Goal: Task Accomplishment & Management: Use online tool/utility

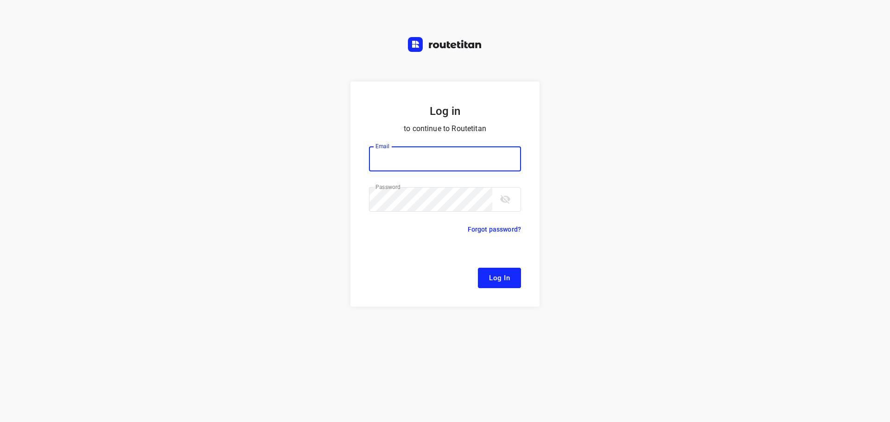
type input "[EMAIL_ADDRESS][DOMAIN_NAME]"
click at [487, 275] on button "Log In" at bounding box center [499, 278] width 43 height 20
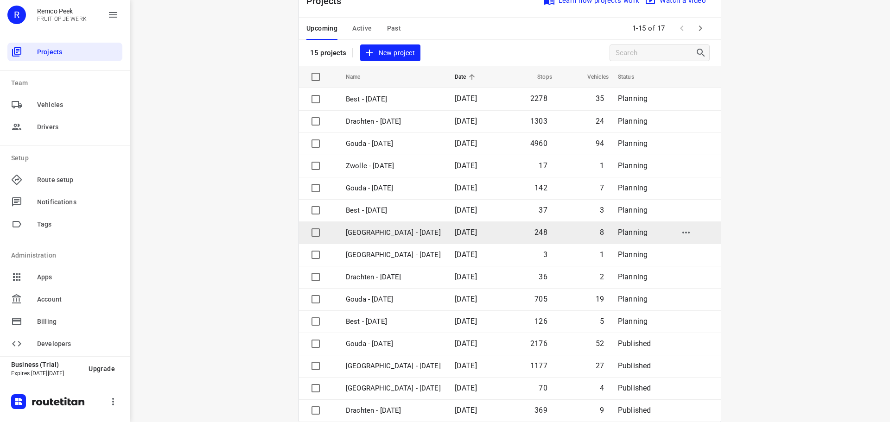
scroll to position [46, 0]
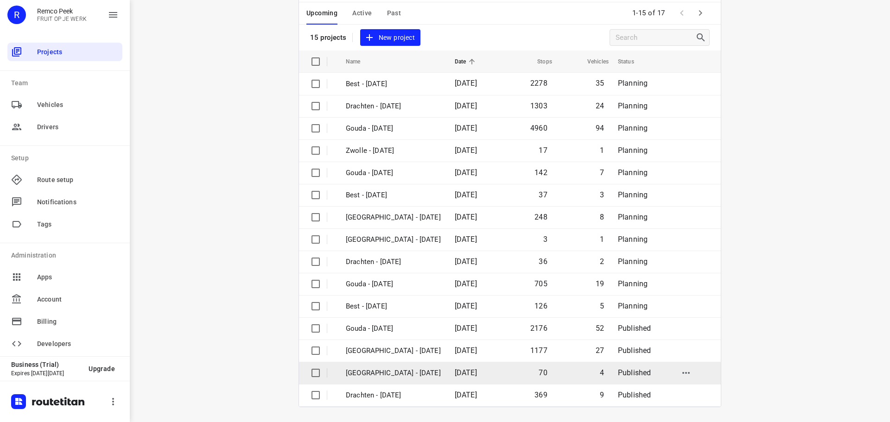
click at [371, 371] on p "[GEOGRAPHIC_DATA] - [DATE]" at bounding box center [393, 373] width 95 height 11
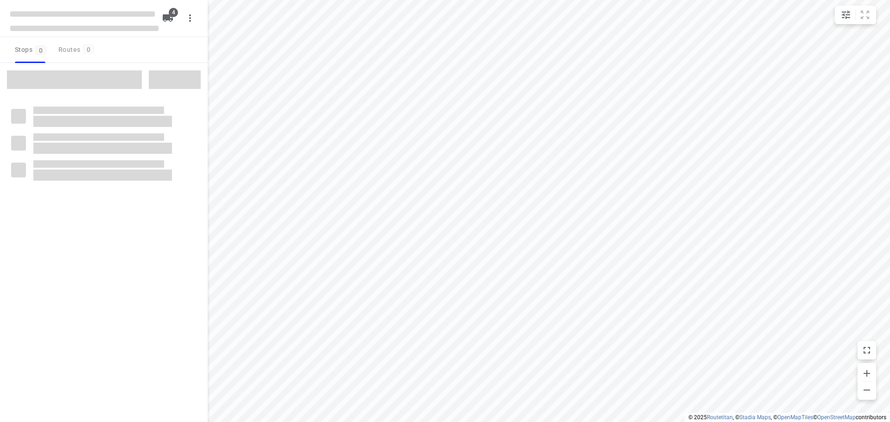
checkbox input "true"
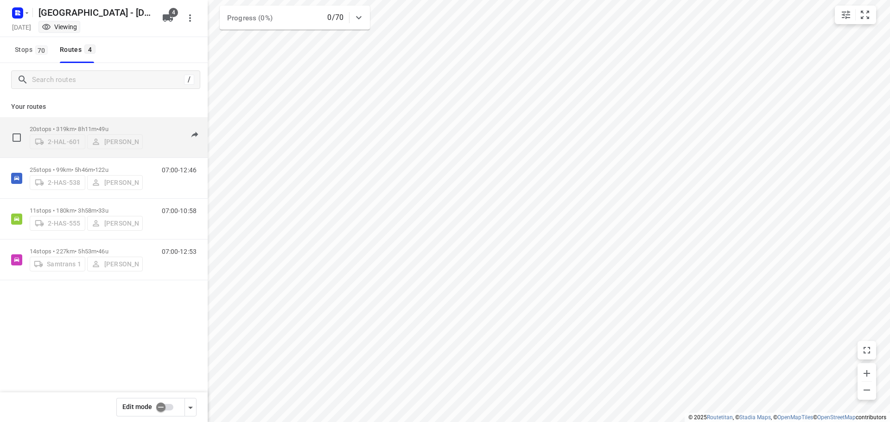
click at [77, 126] on p "20 stops • 319km • 8h11m • 49u" at bounding box center [86, 129] width 113 height 7
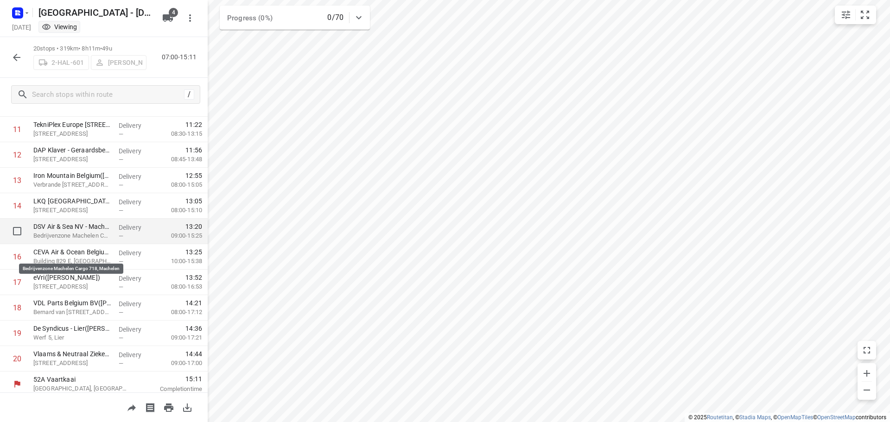
scroll to position [301, 0]
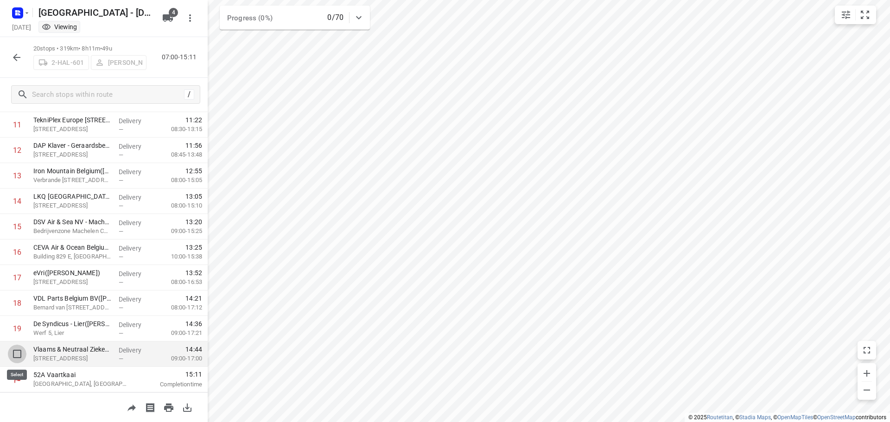
click at [18, 354] on input "checkbox" at bounding box center [17, 354] width 19 height 19
checkbox input "true"
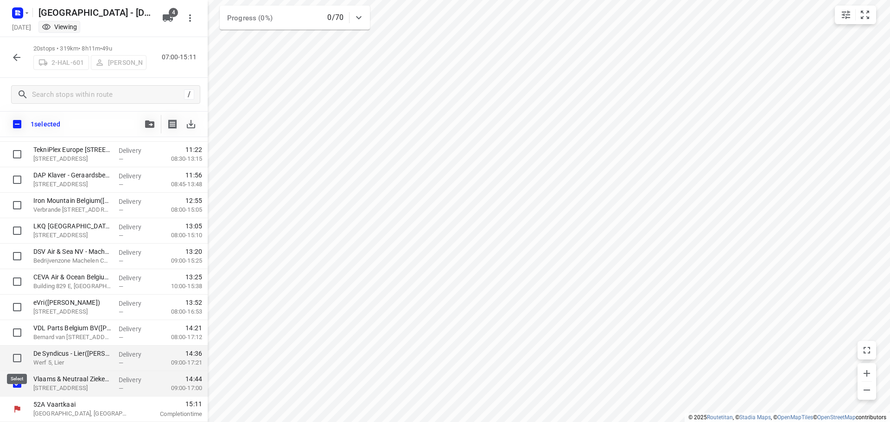
click at [18, 358] on input "checkbox" at bounding box center [17, 358] width 19 height 19
checkbox input "true"
click at [13, 334] on input "checkbox" at bounding box center [17, 333] width 19 height 19
checkbox input "true"
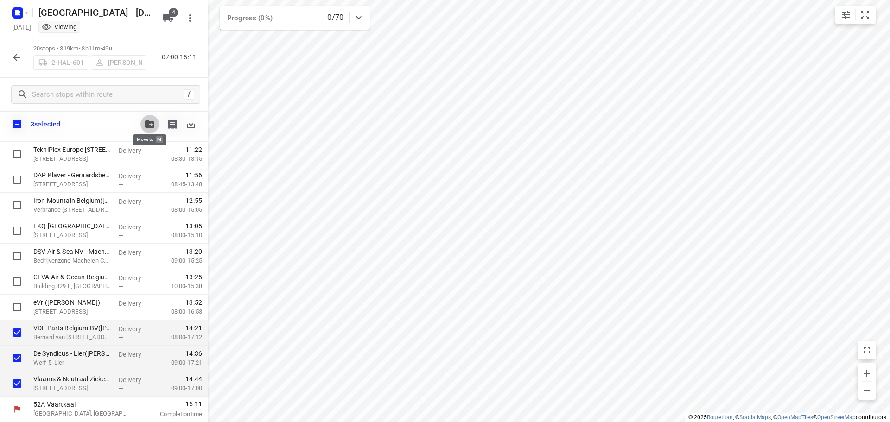
click at [147, 124] on icon "button" at bounding box center [149, 124] width 9 height 7
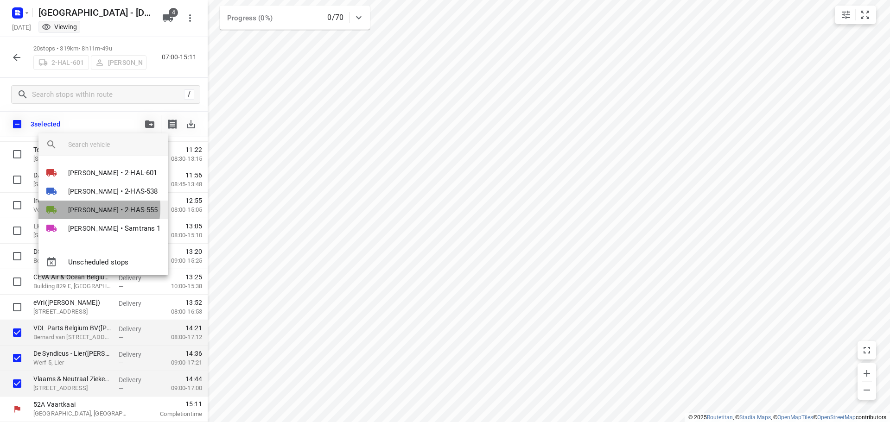
click at [83, 208] on span "[PERSON_NAME]" at bounding box center [93, 209] width 51 height 9
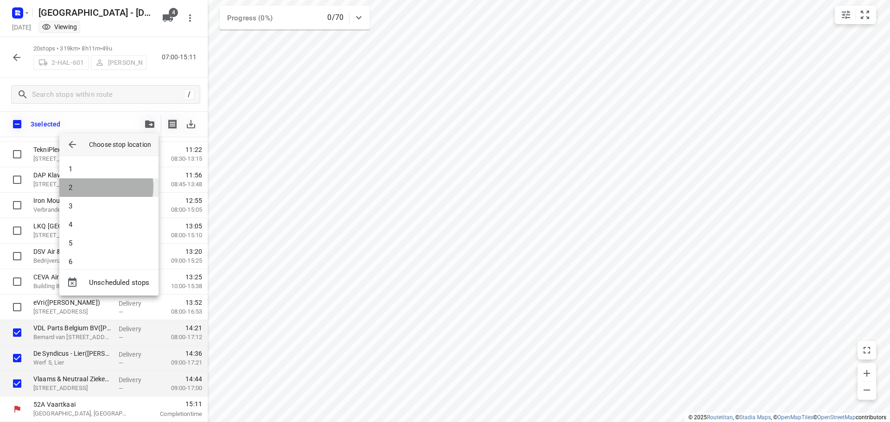
click at [95, 187] on li "2" at bounding box center [108, 188] width 99 height 19
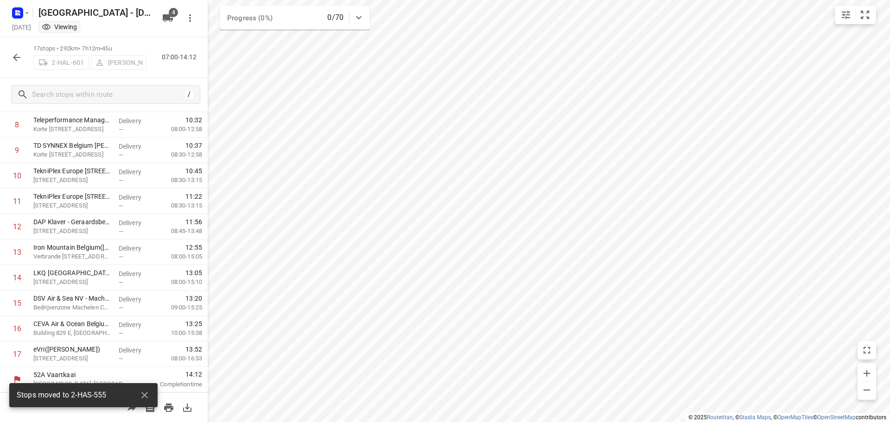
scroll to position [224, 0]
click at [17, 58] on icon "button" at bounding box center [16, 57] width 7 height 7
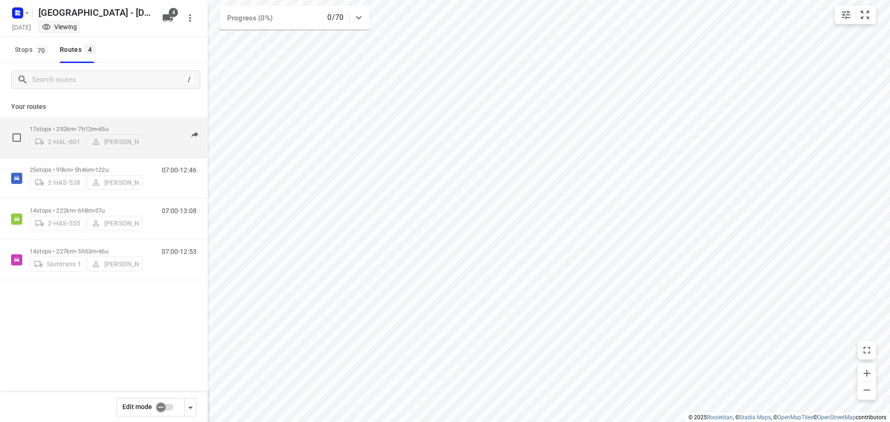
click at [77, 121] on div "17 stops • 292km • 7h12m • 45u 2-HAL-601 [PERSON_NAME]" at bounding box center [86, 137] width 113 height 33
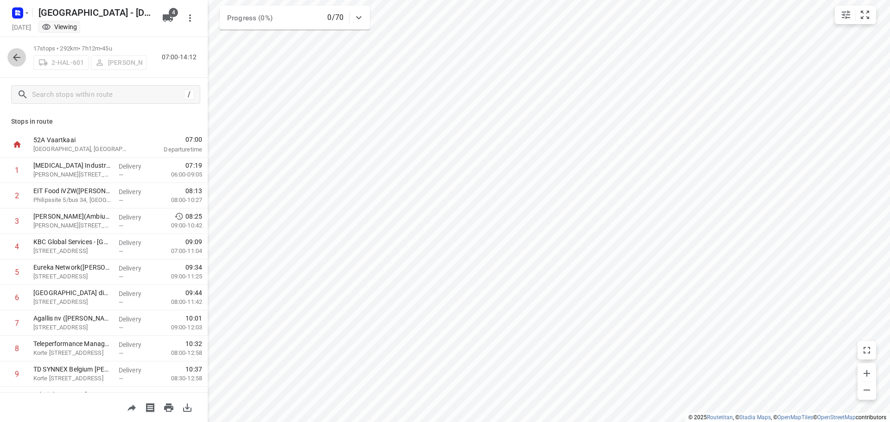
click at [17, 58] on icon "button" at bounding box center [16, 57] width 7 height 7
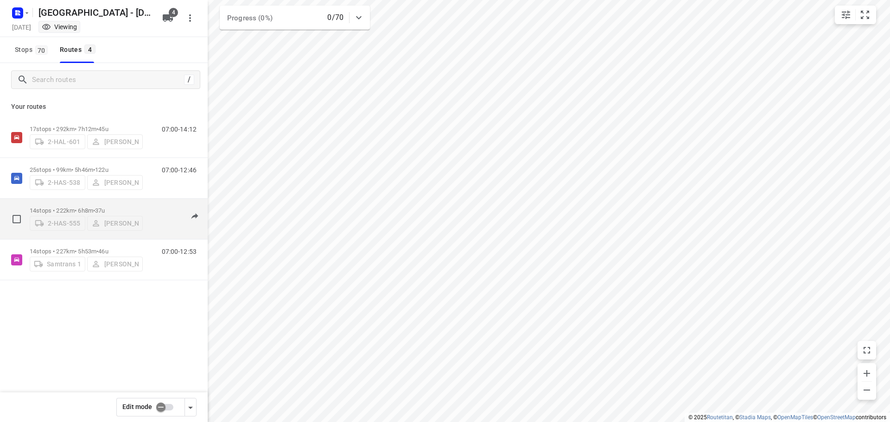
click at [77, 203] on div "14 stops • 222km • 6h8m • 37u 2-HAS-555 [PERSON_NAME]" at bounding box center [86, 219] width 113 height 33
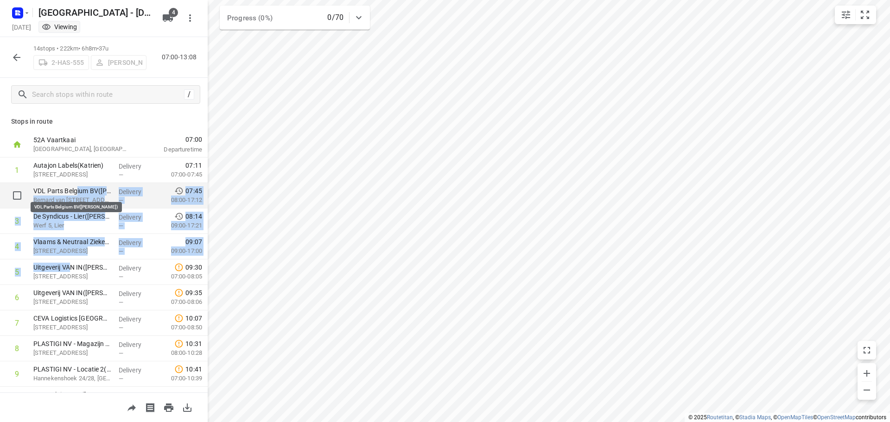
drag, startPoint x: 72, startPoint y: 271, endPoint x: 76, endPoint y: 193, distance: 77.6
click at [76, 192] on div "52A Vaartkaai [GEOGRAPHIC_DATA], [GEOGRAPHIC_DATA] 07:00 Departure time 1 Autaj…" at bounding box center [104, 336] width 208 height 408
click at [13, 56] on icon "button" at bounding box center [16, 57] width 11 height 11
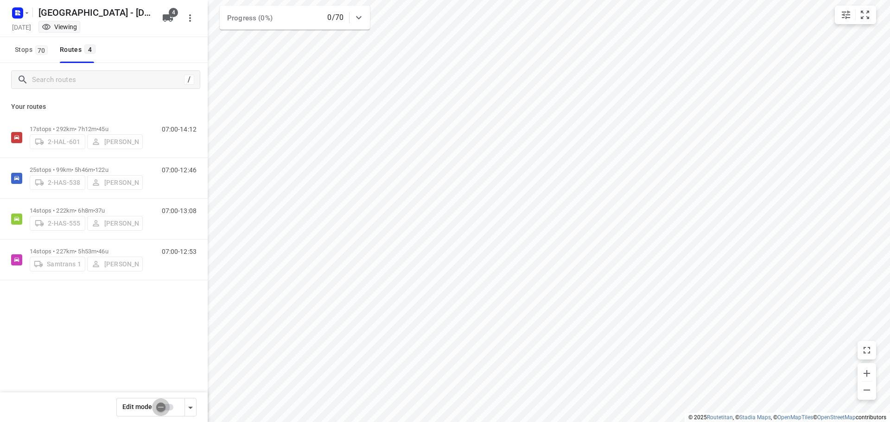
click at [162, 408] on input "checkbox" at bounding box center [160, 408] width 53 height 18
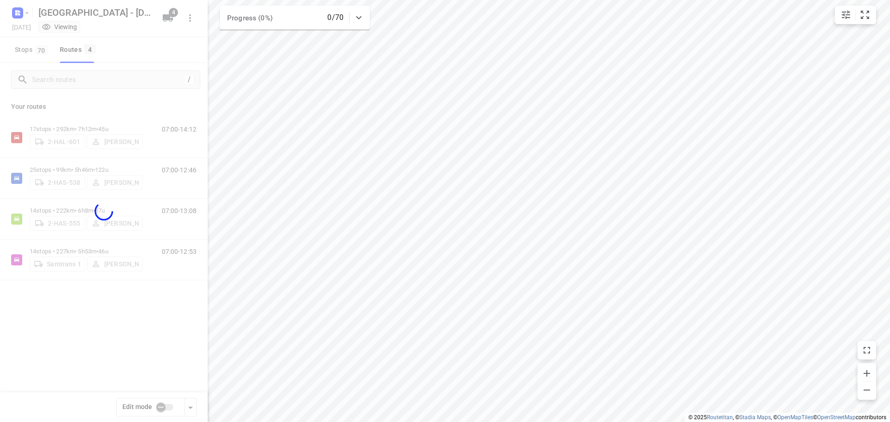
checkbox input "true"
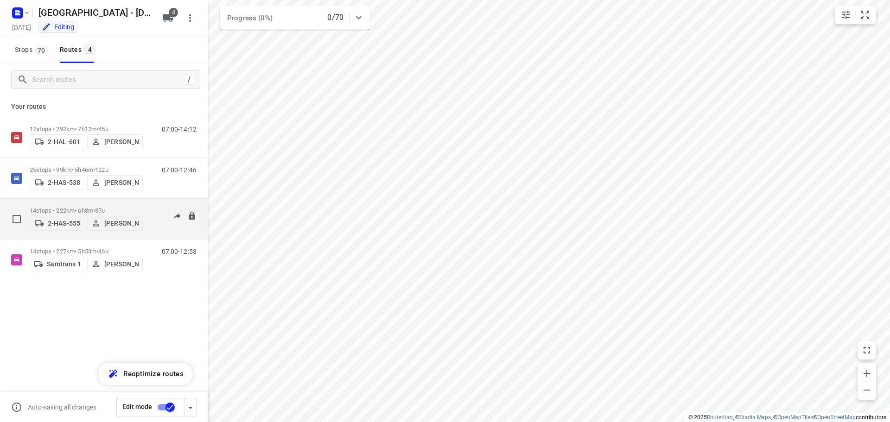
click at [67, 207] on p "14 stops • 222km • 6h8m • 37u" at bounding box center [86, 210] width 113 height 7
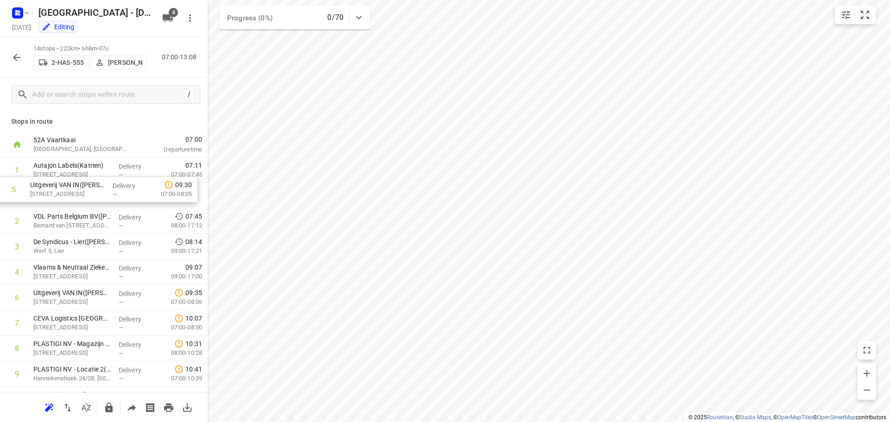
drag, startPoint x: 71, startPoint y: 278, endPoint x: 69, endPoint y: 193, distance: 85.4
click at [69, 193] on div "1 Autajon Labels(Katrien) [STREET_ADDRESS] Delivery — 07:11 07:00-07:45 2 VDL P…" at bounding box center [104, 336] width 208 height 357
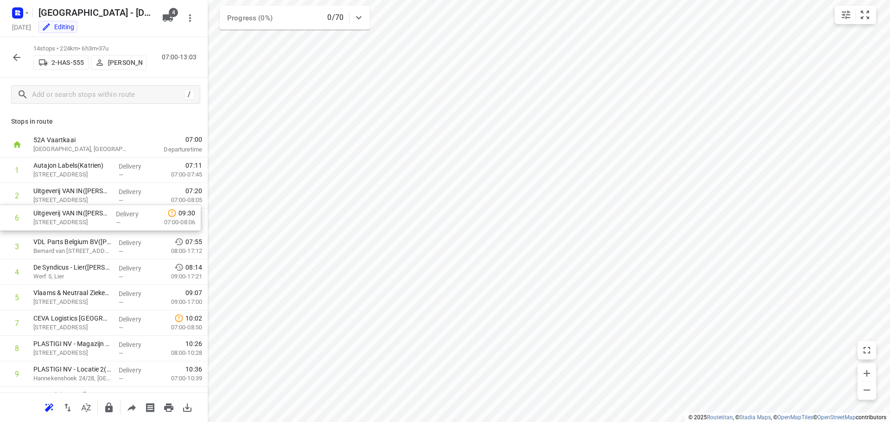
drag, startPoint x: 70, startPoint y: 302, endPoint x: 70, endPoint y: 218, distance: 84.4
click at [70, 218] on div "1 Autajon Labels(Katrien) [STREET_ADDRESS] Delivery — 07:11 07:00-07:45 2 Uitge…" at bounding box center [104, 336] width 208 height 357
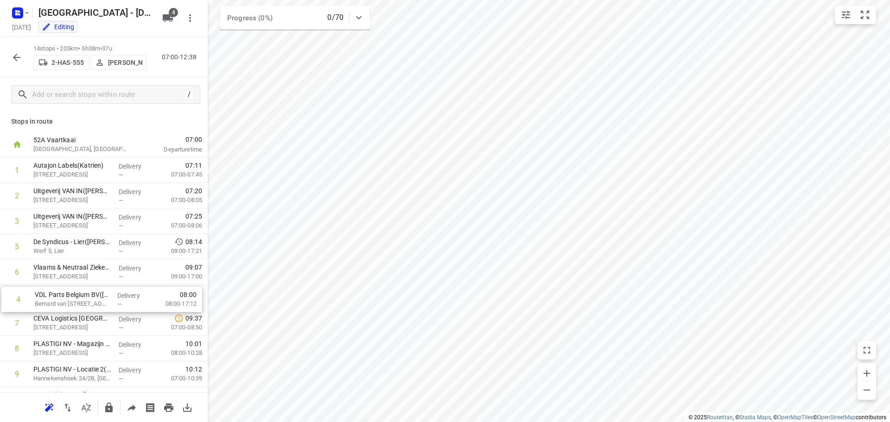
drag, startPoint x: 78, startPoint y: 249, endPoint x: 80, endPoint y: 305, distance: 55.7
click at [80, 305] on div "1 Autajon Labels([GEOGRAPHIC_DATA]) [STREET_ADDRESS] Delivery — 07:11 07:00-07:…" at bounding box center [104, 336] width 208 height 357
drag, startPoint x: 75, startPoint y: 277, endPoint x: 77, endPoint y: 247, distance: 30.2
click at [77, 247] on div "1 Autajon Labels(Katrien) [STREET_ADDRESS] Delivery — 07:11 07:00-07:45 2 Uitge…" at bounding box center [104, 336] width 208 height 357
click at [13, 56] on icon "button" at bounding box center [16, 57] width 11 height 11
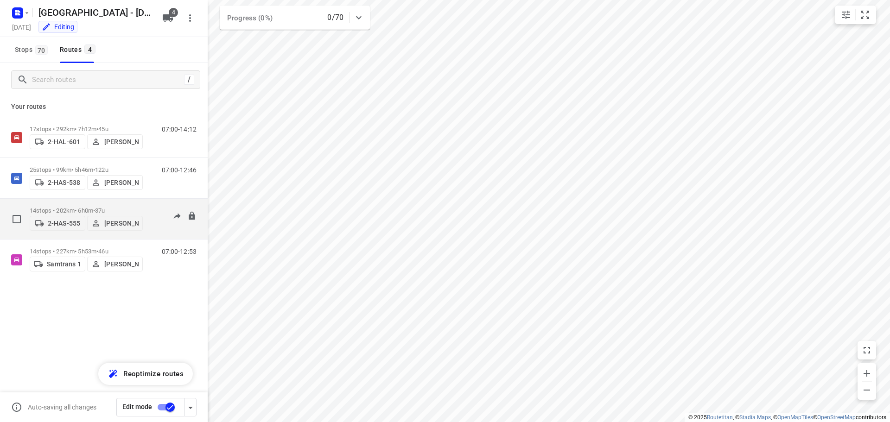
click at [77, 207] on p "14 stops • 202km • 6h0m • 37u" at bounding box center [86, 210] width 113 height 7
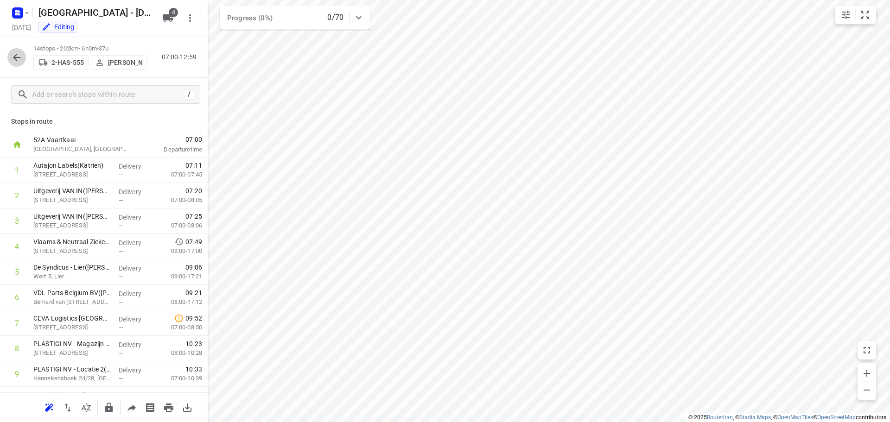
click at [13, 56] on icon "button" at bounding box center [16, 57] width 11 height 11
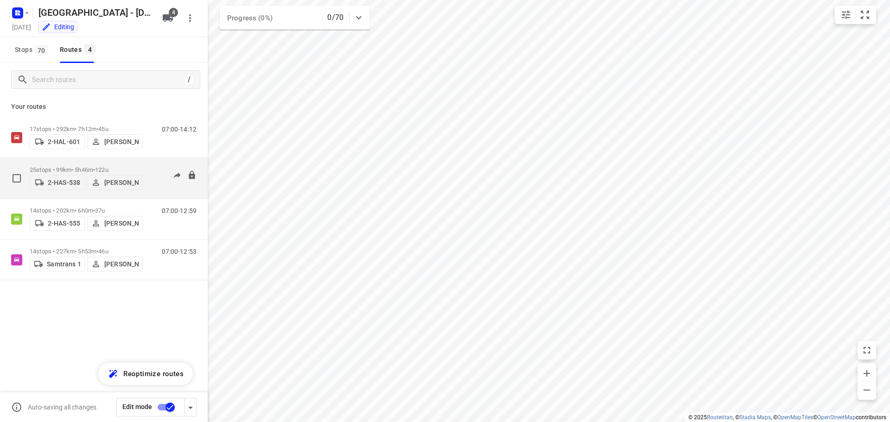
click at [69, 163] on div "25 stops • 99km • 5h46m • 122u 2-HAS-538 [PERSON_NAME]" at bounding box center [86, 178] width 113 height 33
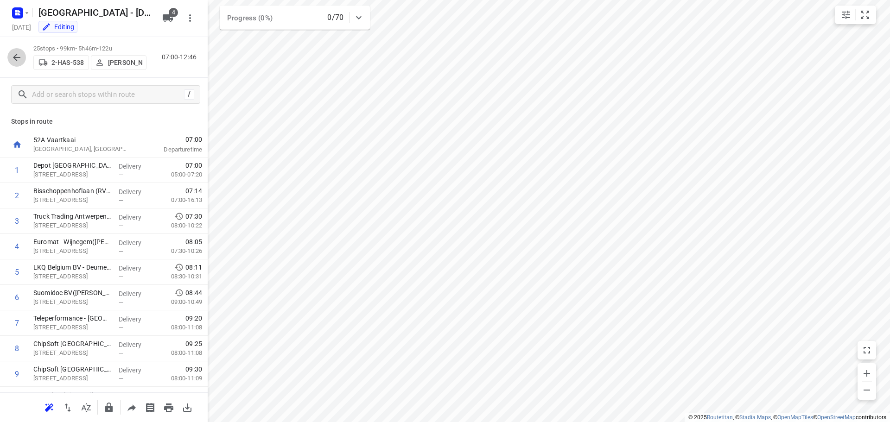
click at [13, 56] on icon "button" at bounding box center [16, 57] width 11 height 11
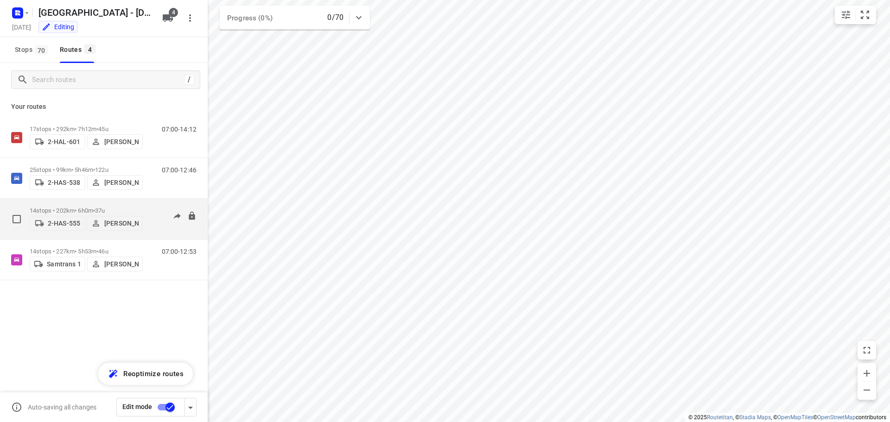
click at [82, 207] on p "14 stops • 202km • 6h0m • 37u" at bounding box center [86, 210] width 113 height 7
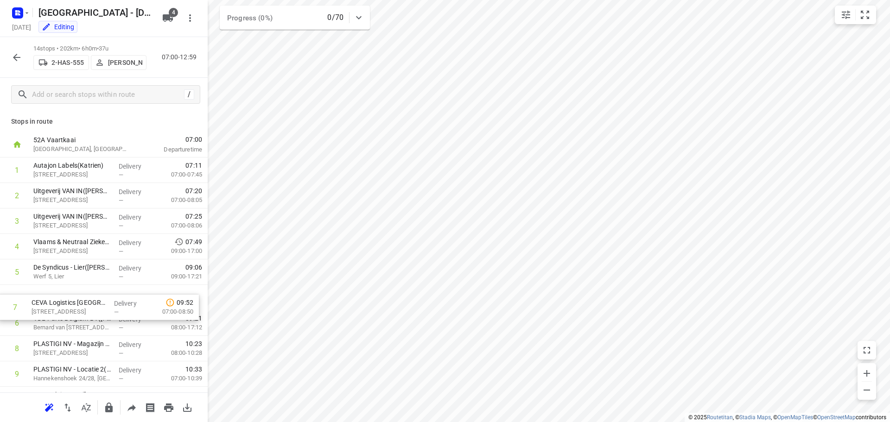
scroll to position [0, 0]
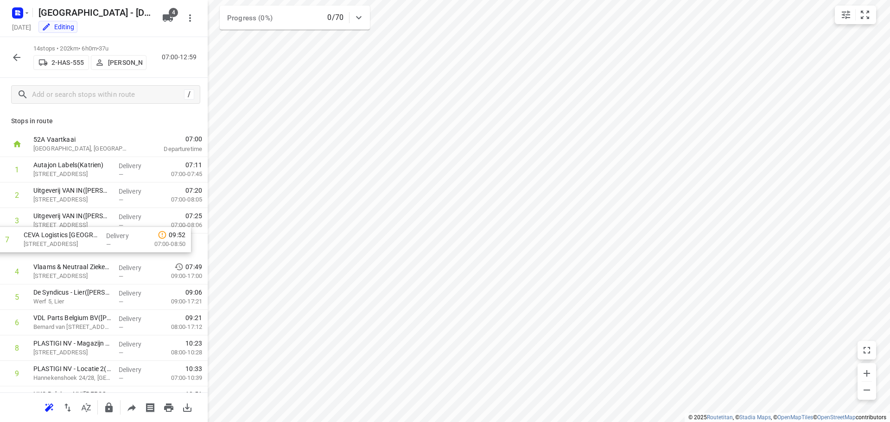
drag, startPoint x: 70, startPoint y: 328, endPoint x: 62, endPoint y: 242, distance: 86.2
click at [62, 242] on div "1 Autajon Labels(Katrien) [STREET_ADDRESS] Delivery — 07:11 07:00-07:45 2 Uitge…" at bounding box center [104, 335] width 208 height 357
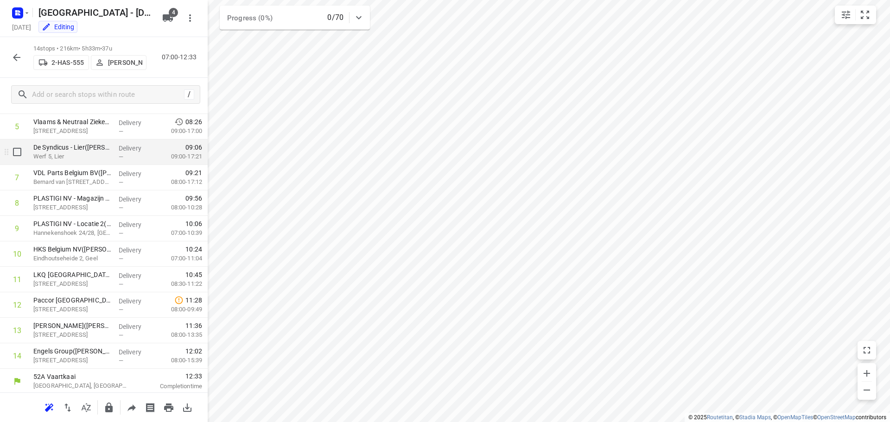
scroll to position [147, 0]
click at [15, 55] on icon "button" at bounding box center [16, 57] width 11 height 11
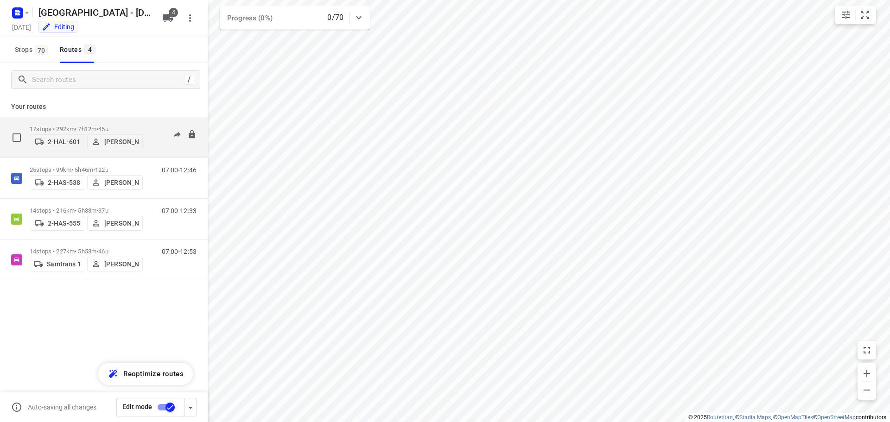
click at [70, 121] on div "17 stops • 292km • 7h12m • 45u 2-HAL-601 [PERSON_NAME]" at bounding box center [86, 137] width 113 height 33
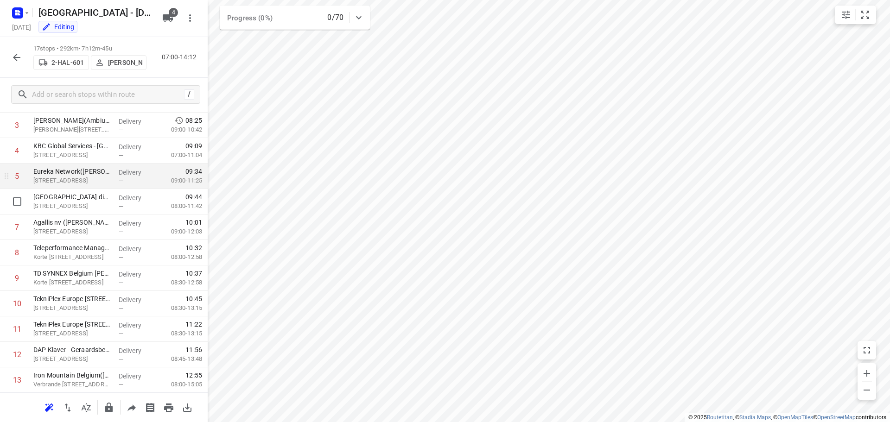
scroll to position [0, 0]
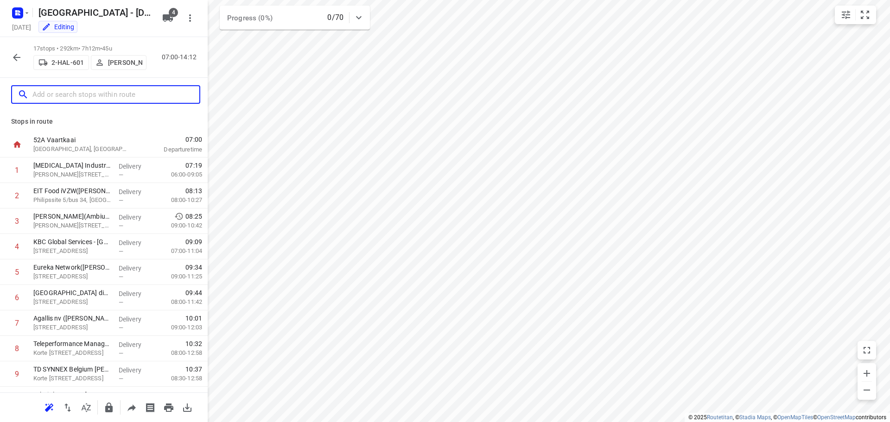
click at [65, 94] on input "text" at bounding box center [115, 95] width 167 height 14
click at [14, 59] on icon "button" at bounding box center [16, 57] width 11 height 11
